Goal: Task Accomplishment & Management: Use online tool/utility

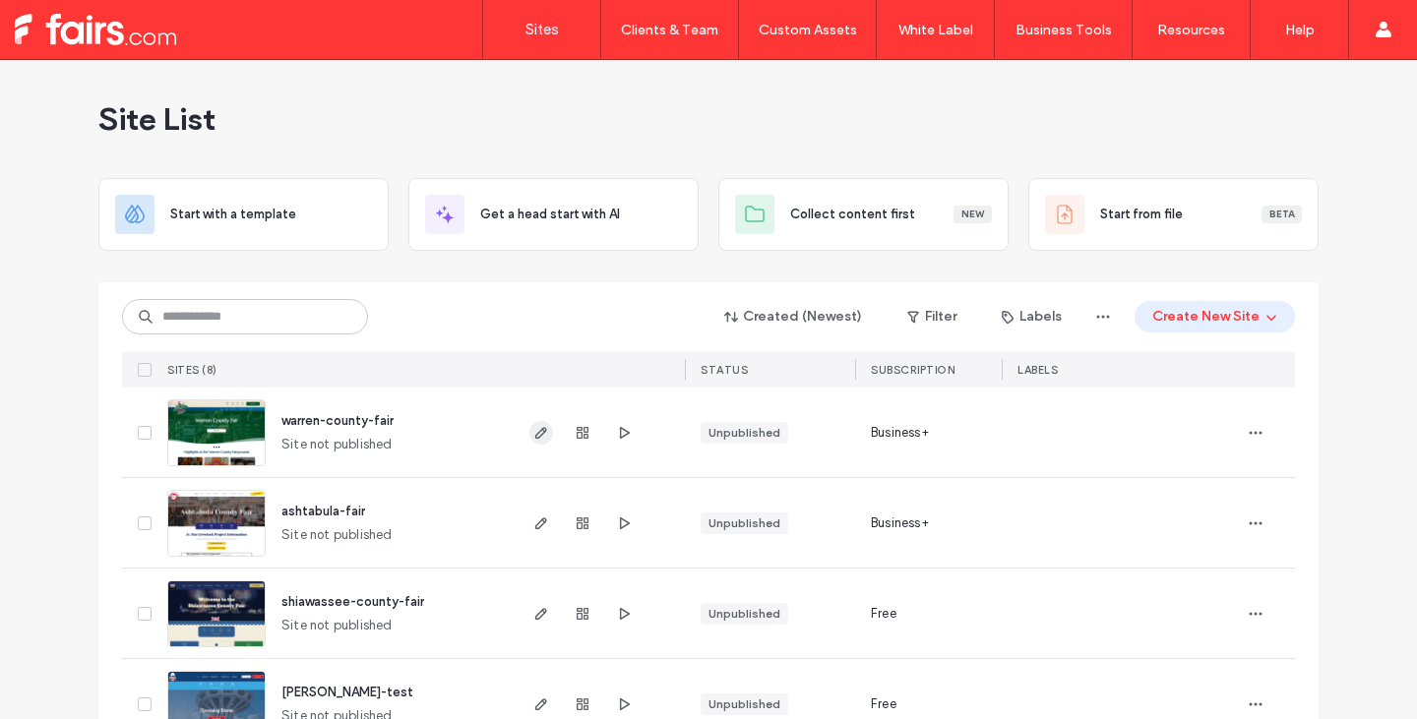
click at [533, 432] on icon "button" at bounding box center [541, 433] width 16 height 16
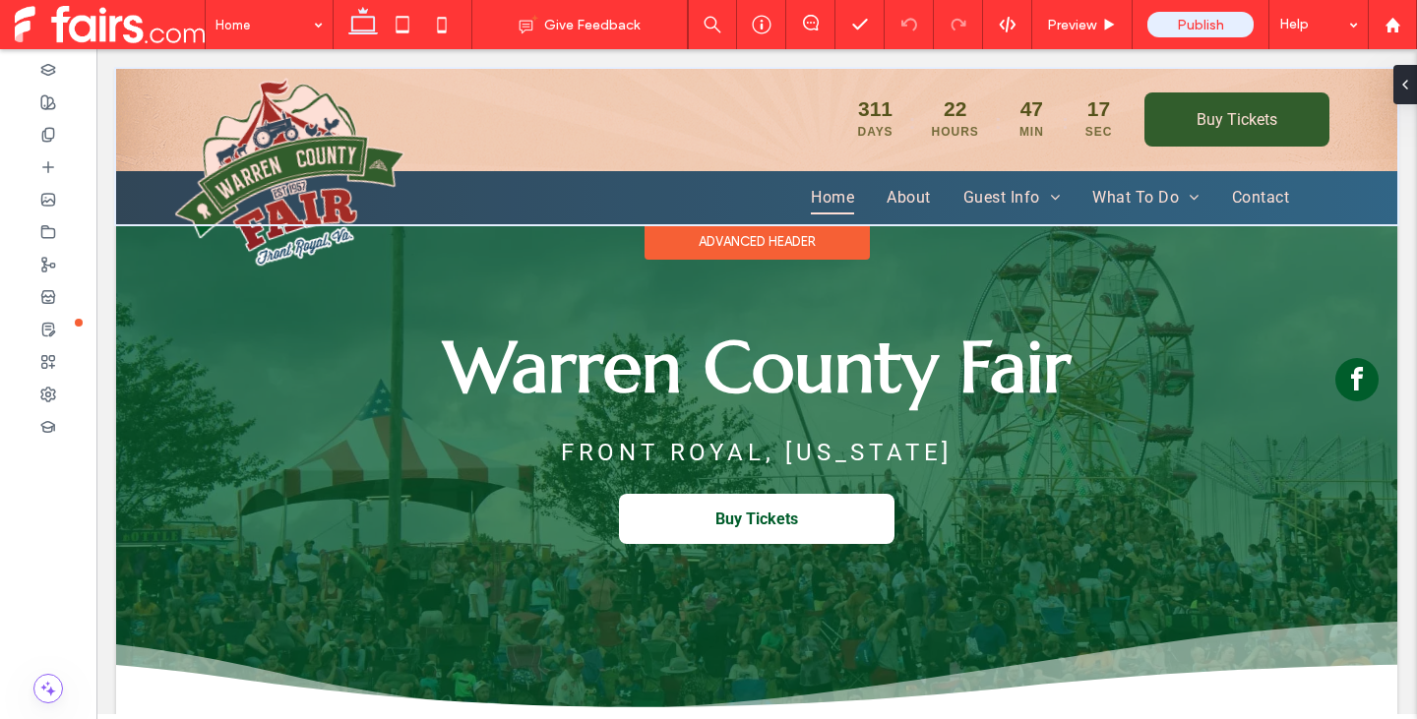
click at [782, 238] on div "Advanced Header" at bounding box center [757, 241] width 225 height 35
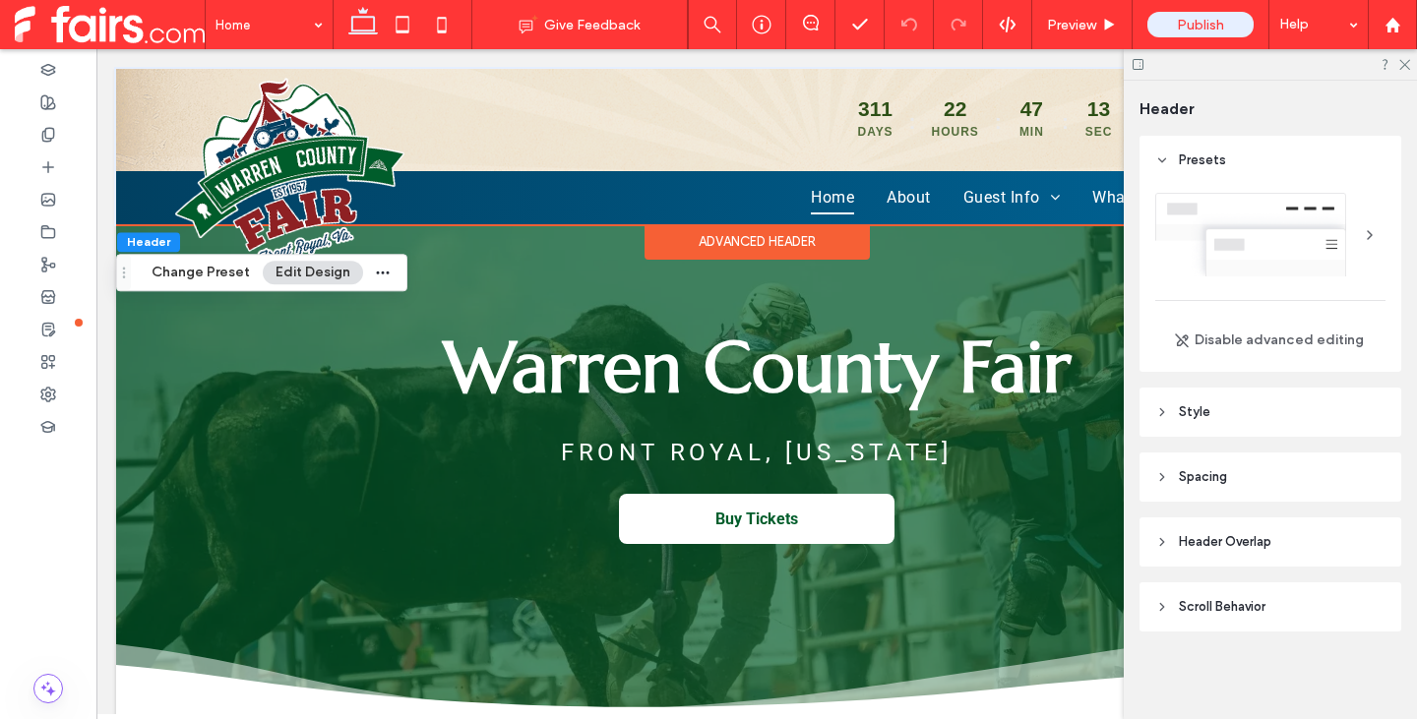
click at [1199, 617] on header "Scroll Behavior" at bounding box center [1271, 607] width 262 height 49
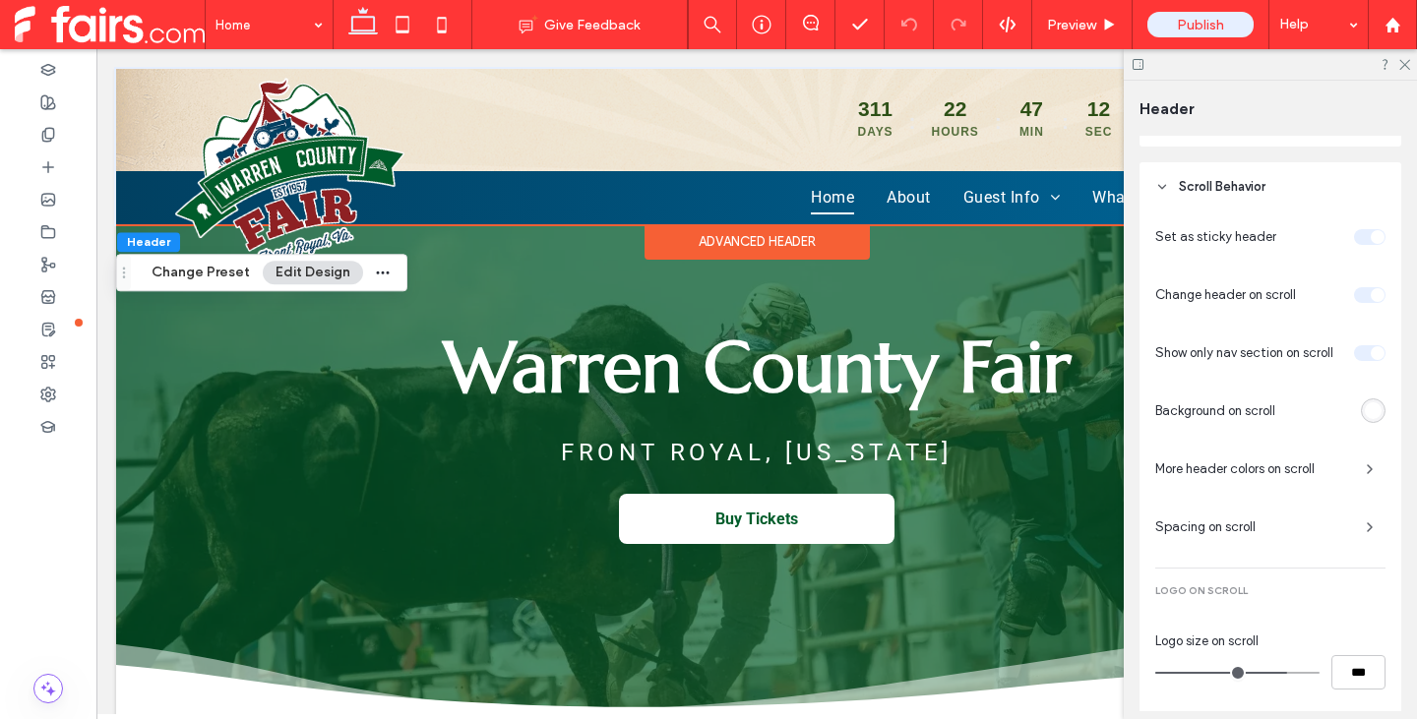
scroll to position [394, 0]
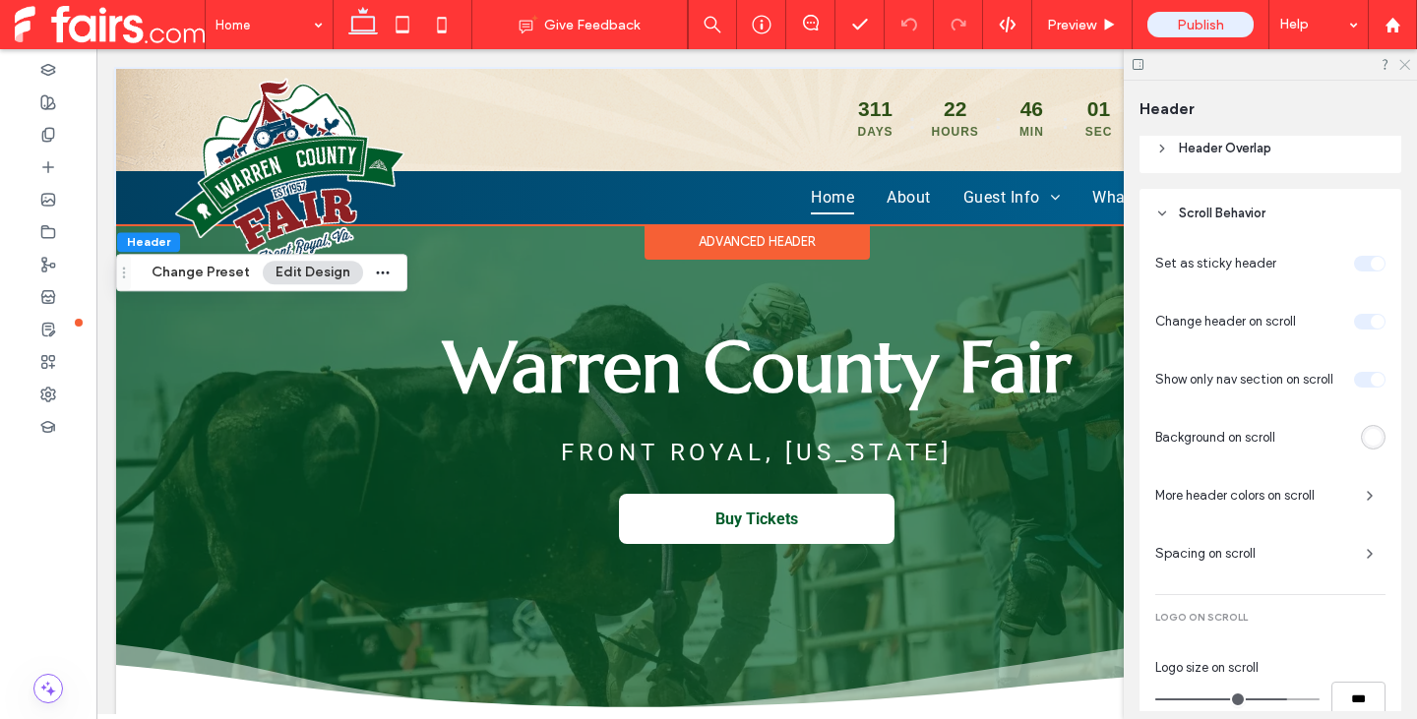
click at [1402, 68] on use at bounding box center [1405, 65] width 11 height 11
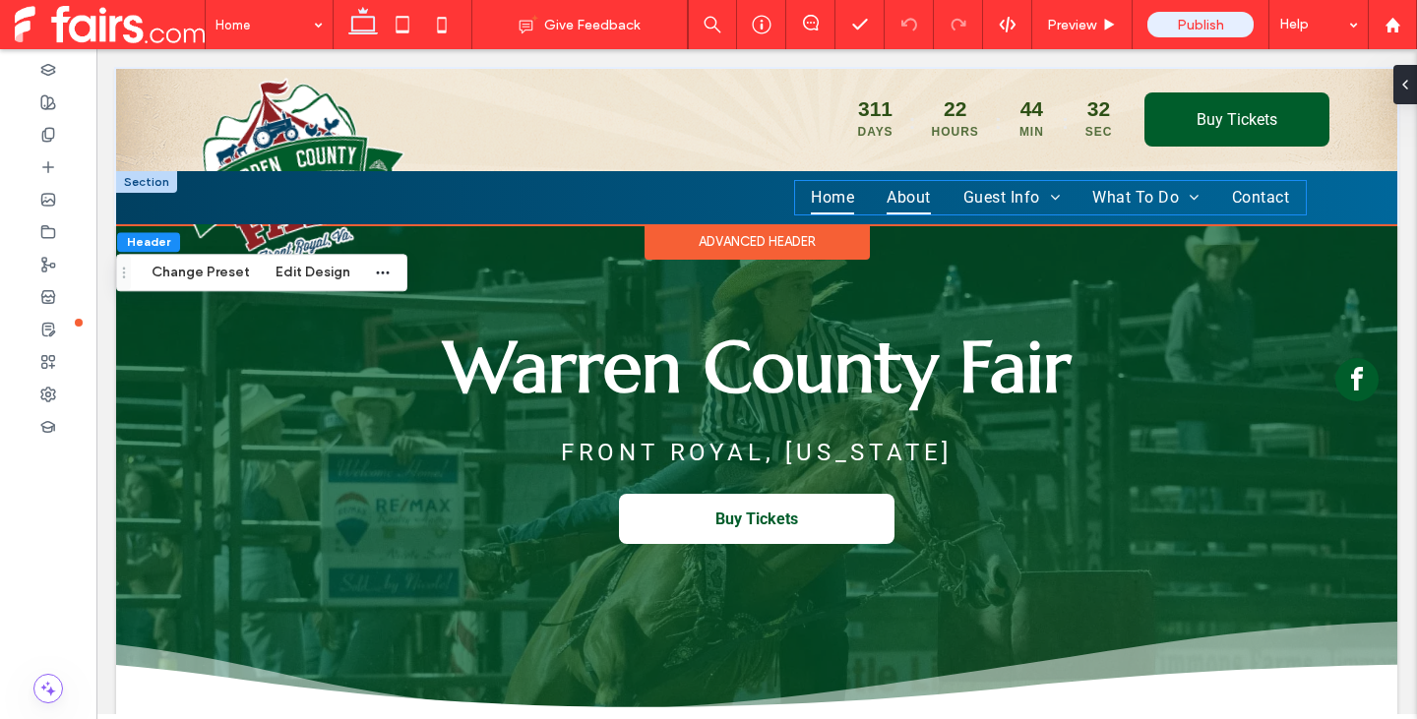
click at [892, 197] on span "About" at bounding box center [908, 197] width 43 height 33
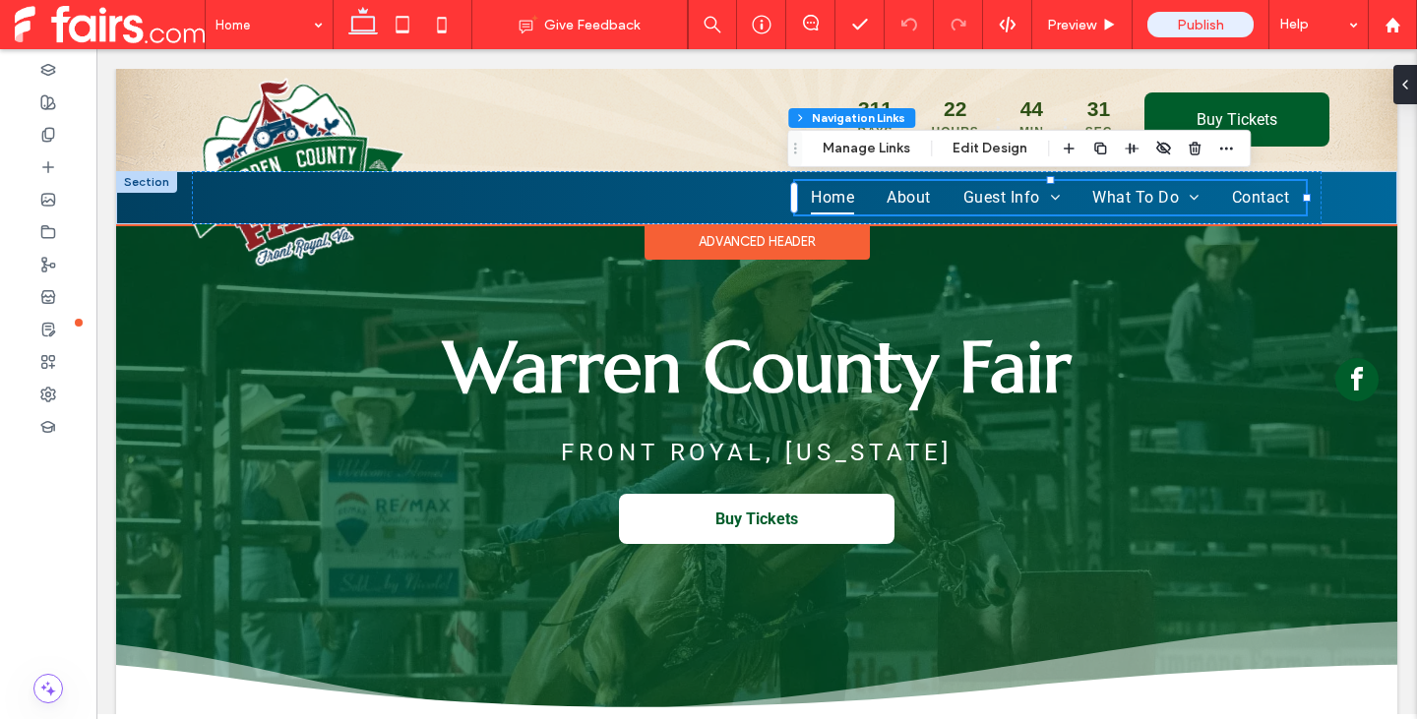
click at [625, 179] on div "Home About Guest Info Events Fair Map Food and Drink Vendors Rent Our Grounds P…" at bounding box center [757, 197] width 1130 height 53
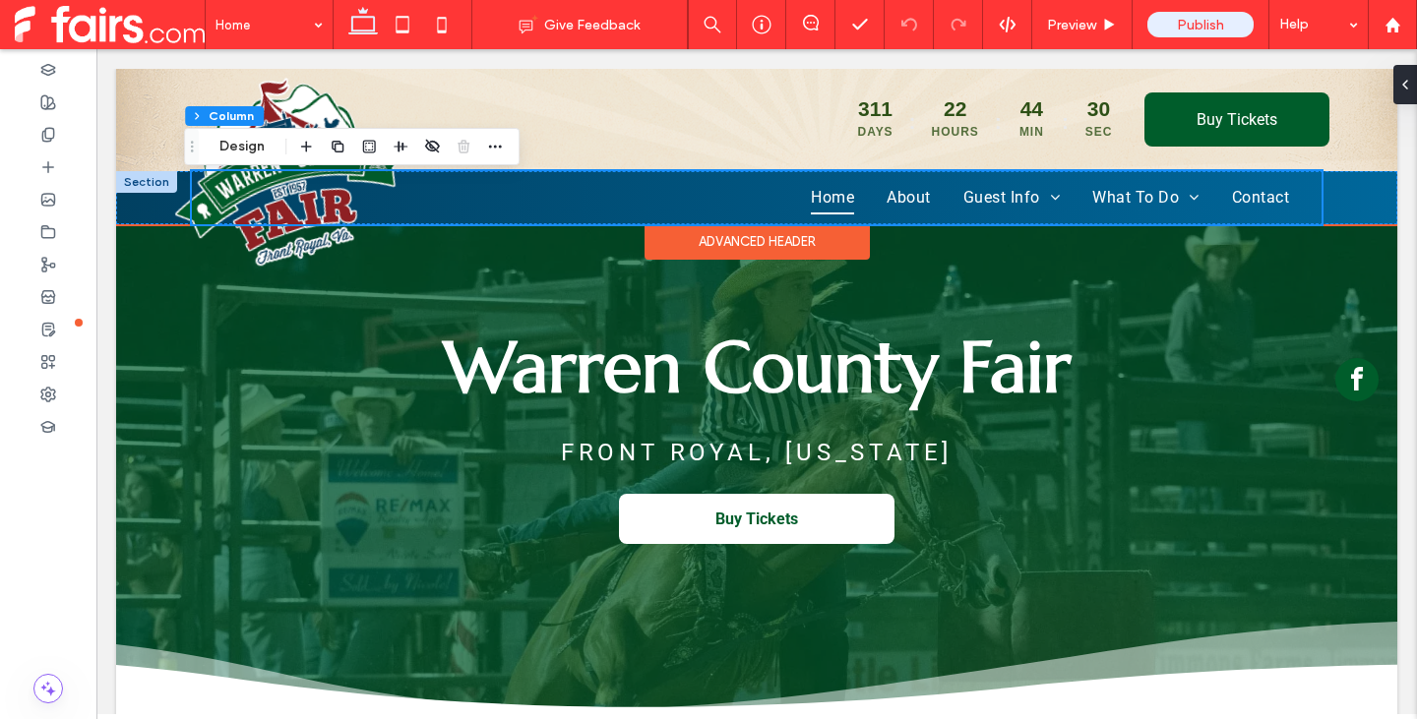
click at [734, 246] on div "Advanced Header" at bounding box center [757, 241] width 225 height 35
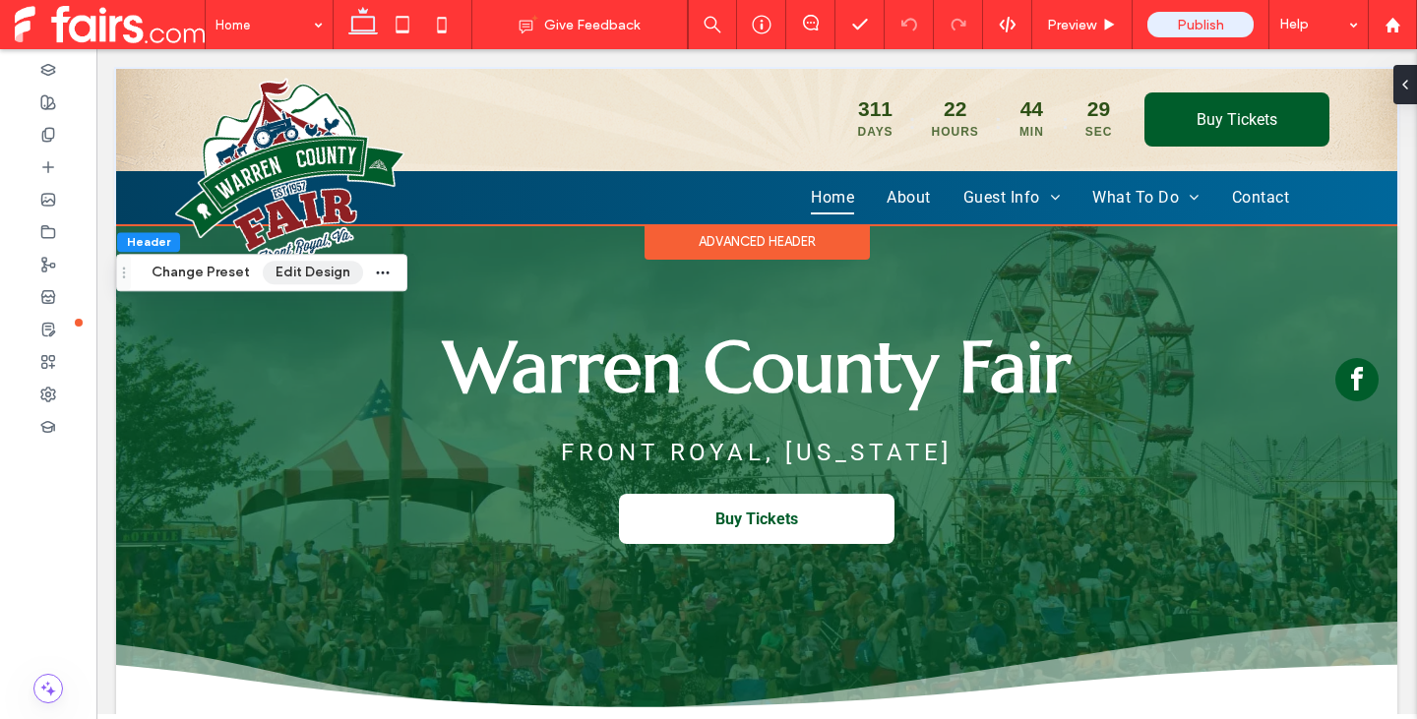
click at [325, 276] on button "Edit Design" at bounding box center [313, 273] width 100 height 24
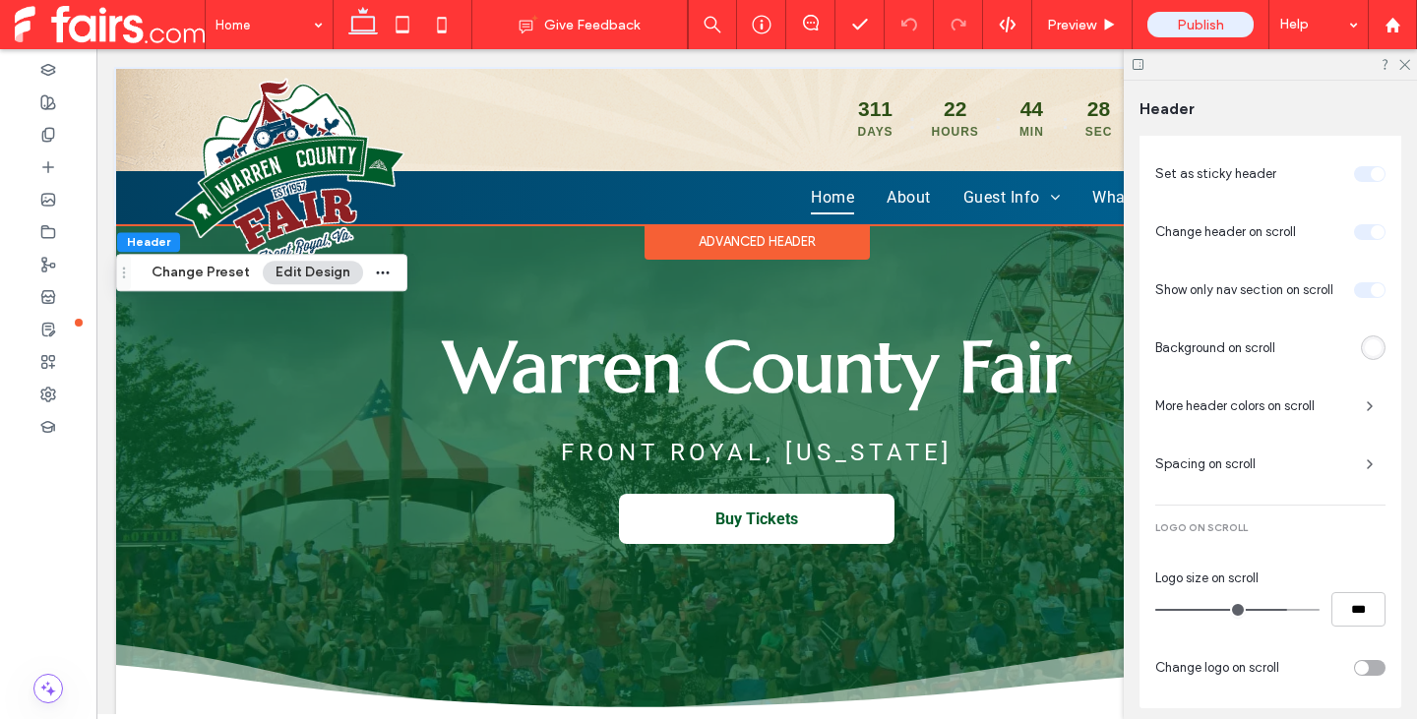
scroll to position [461, 0]
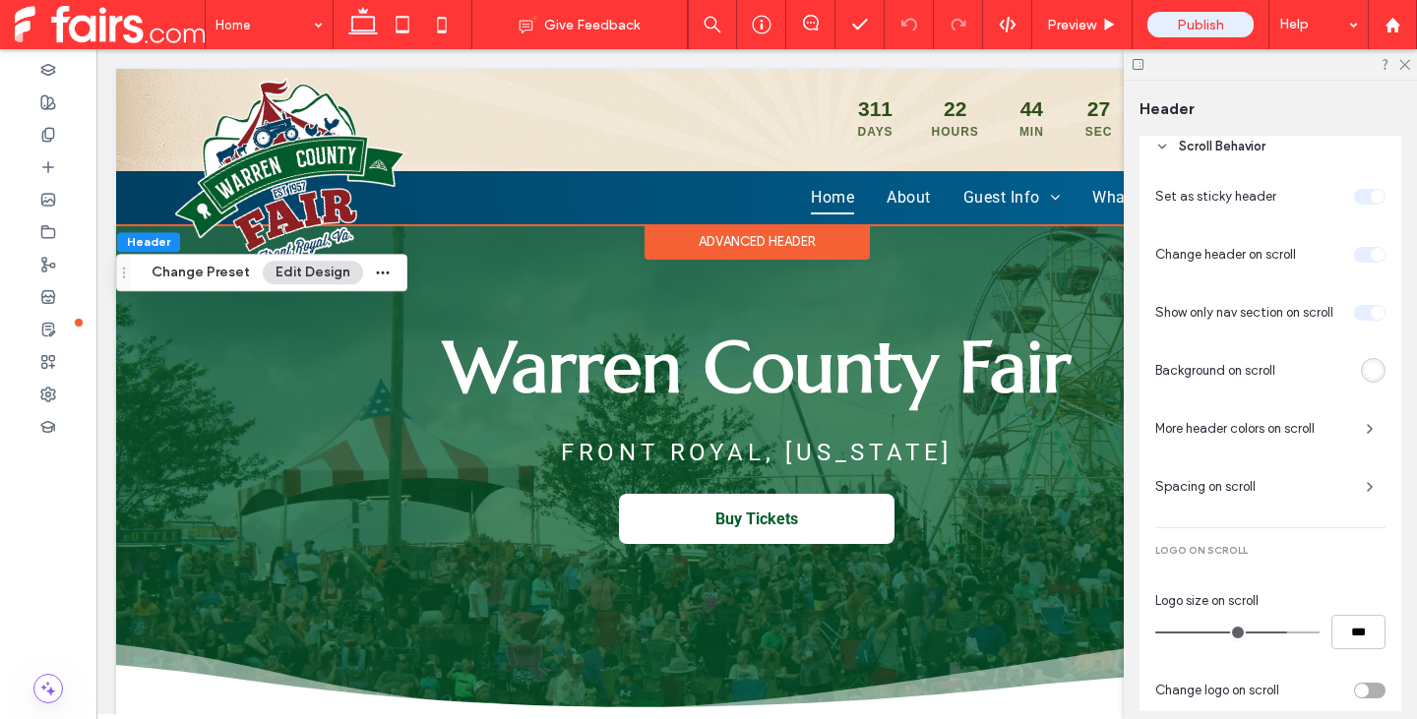
click at [1371, 308] on div "toggle" at bounding box center [1378, 313] width 14 height 14
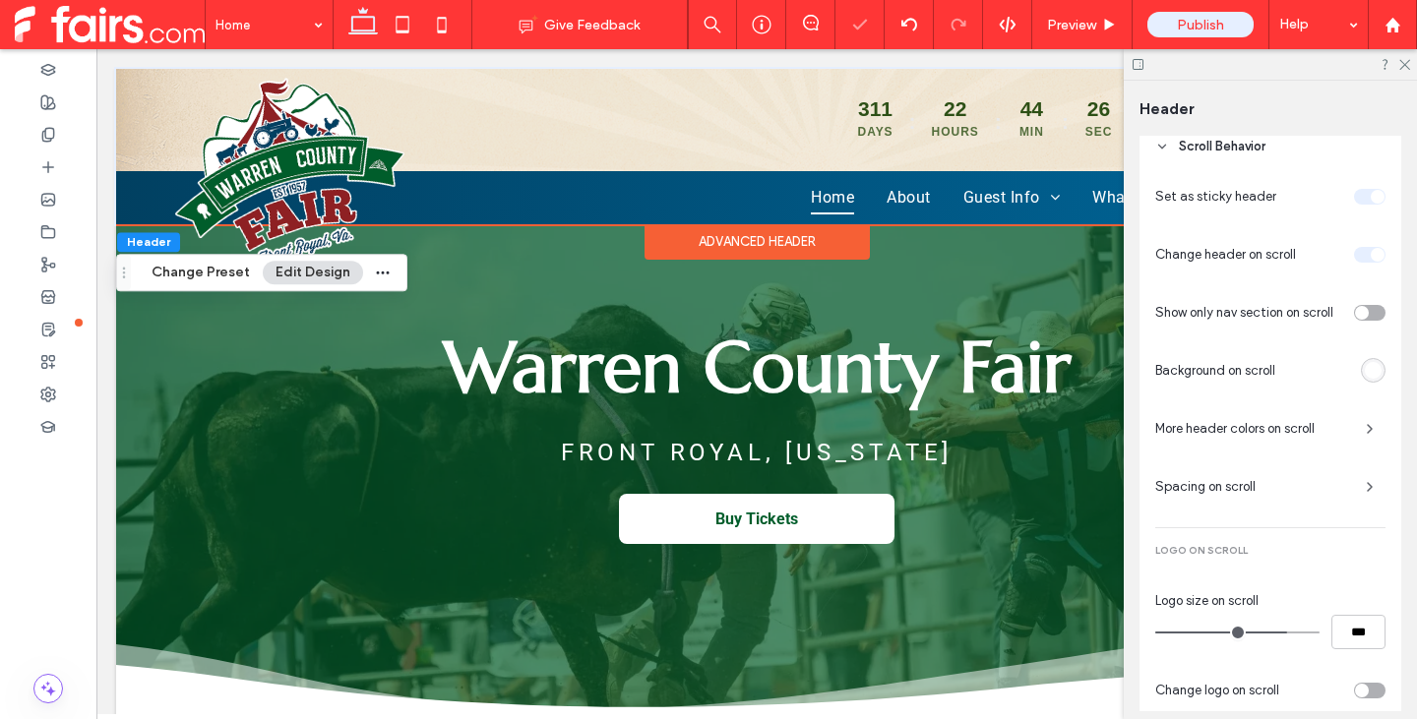
click at [1411, 67] on div at bounding box center [1270, 64] width 293 height 31
click at [1403, 67] on icon at bounding box center [1404, 63] width 13 height 13
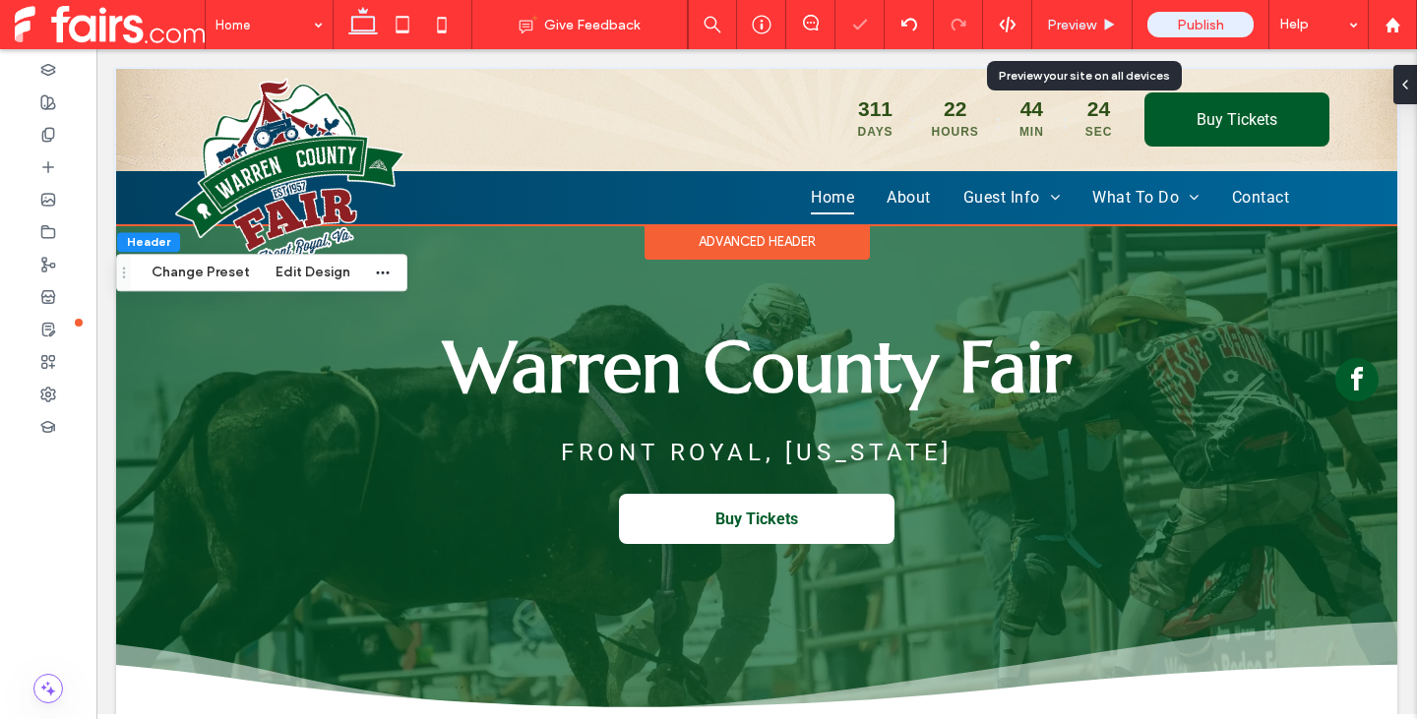
click at [1064, 22] on span "Preview" at bounding box center [1071, 25] width 49 height 17
